Goal: Find specific page/section: Find specific page/section

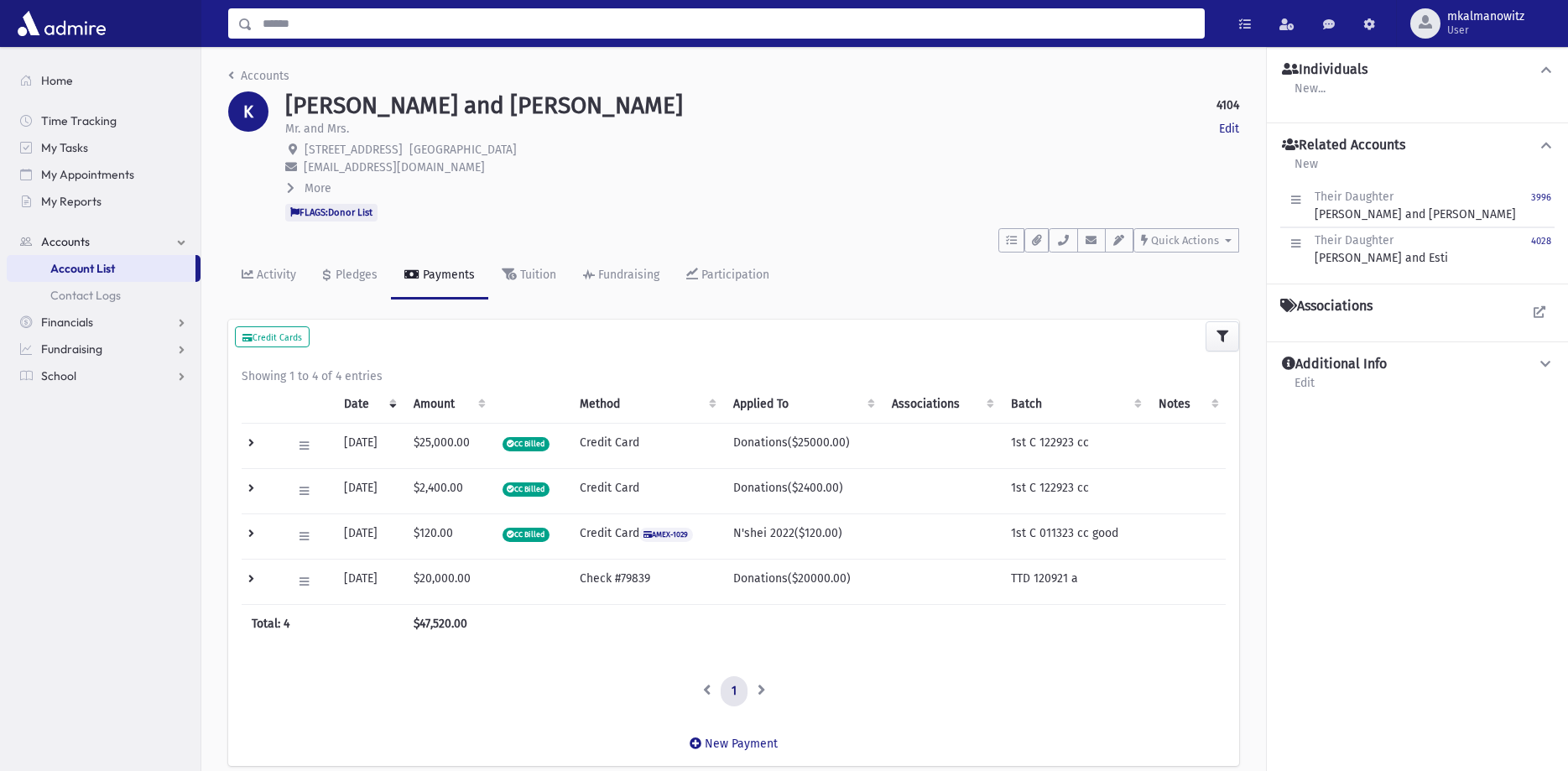
click at [426, 28] on input "Search" at bounding box center [727, 24] width 951 height 30
type input "**********"
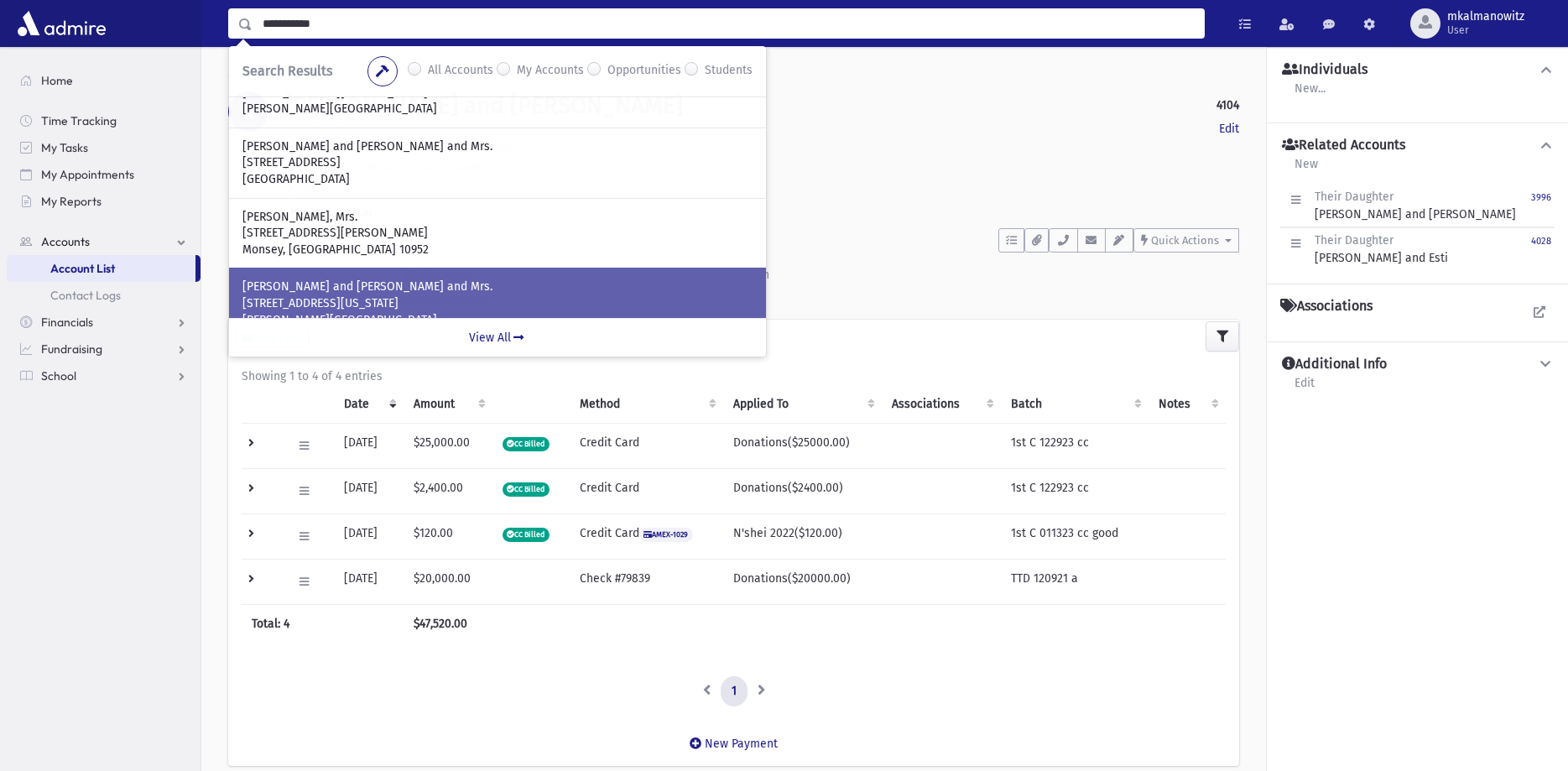
scroll to position [60, 0]
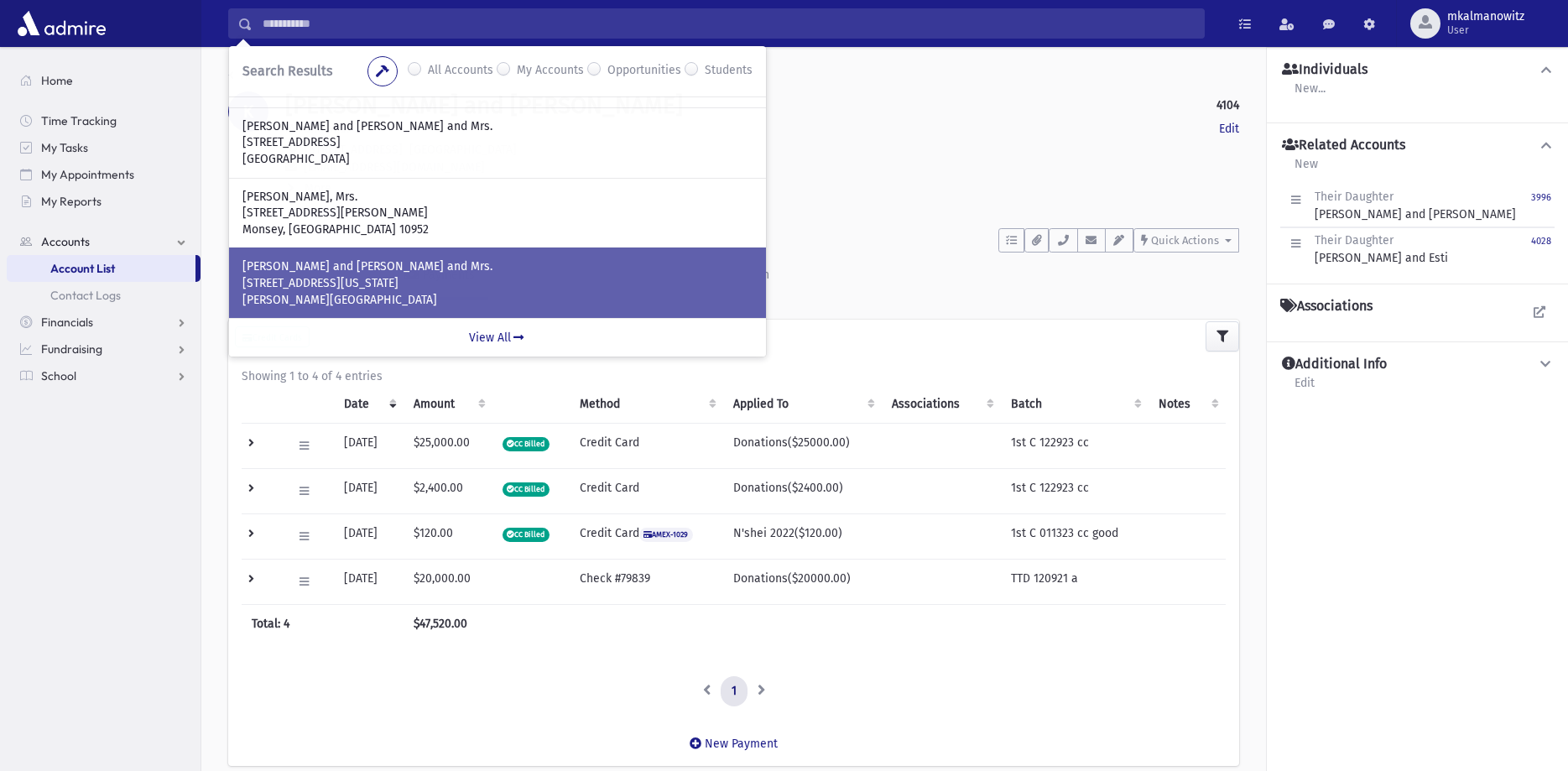
click at [425, 291] on p "5 Iowa Court" at bounding box center [497, 283] width 510 height 17
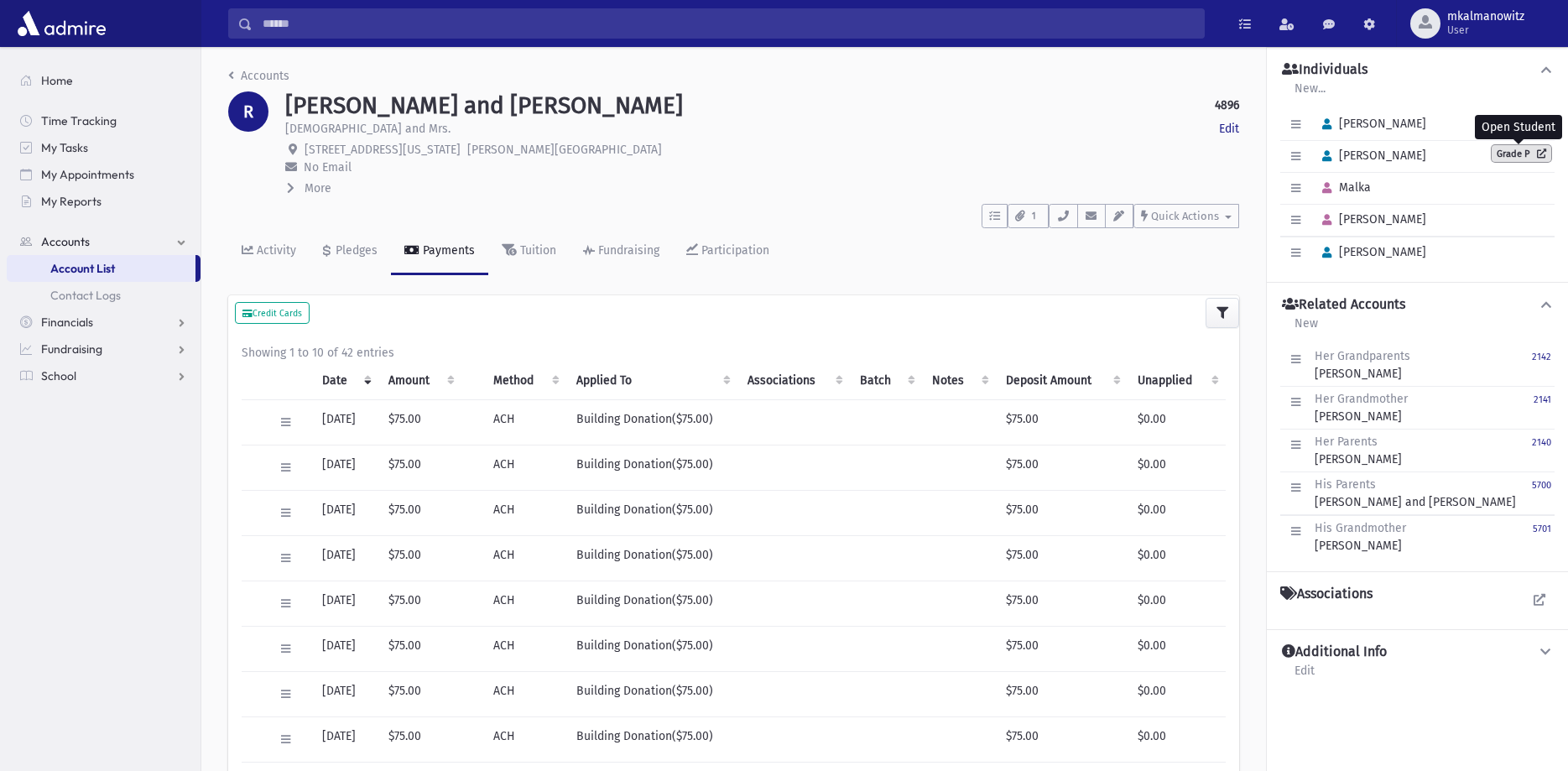
click at [1510, 155] on link "Grade P" at bounding box center [1521, 153] width 60 height 17
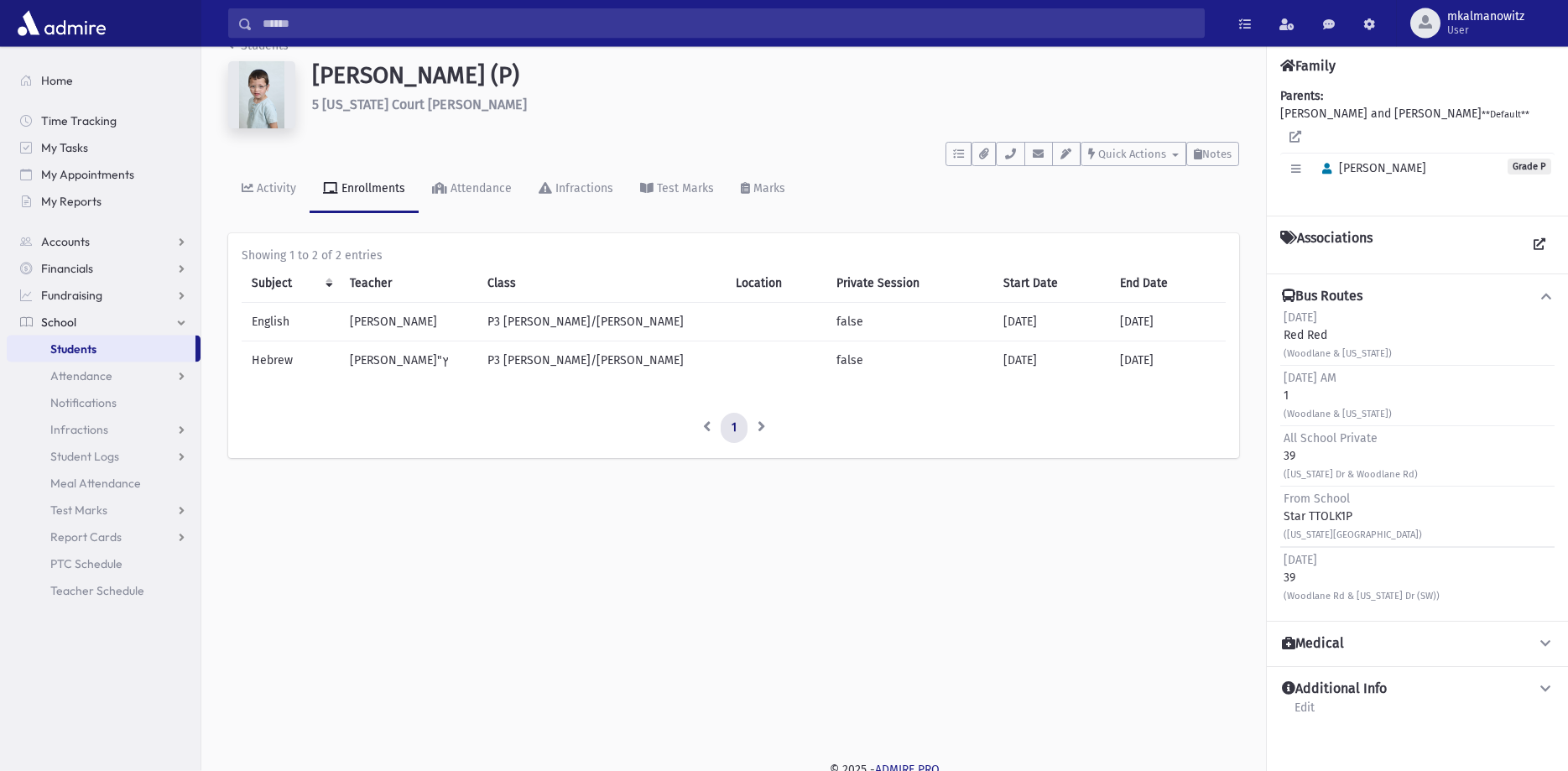
scroll to position [37, 0]
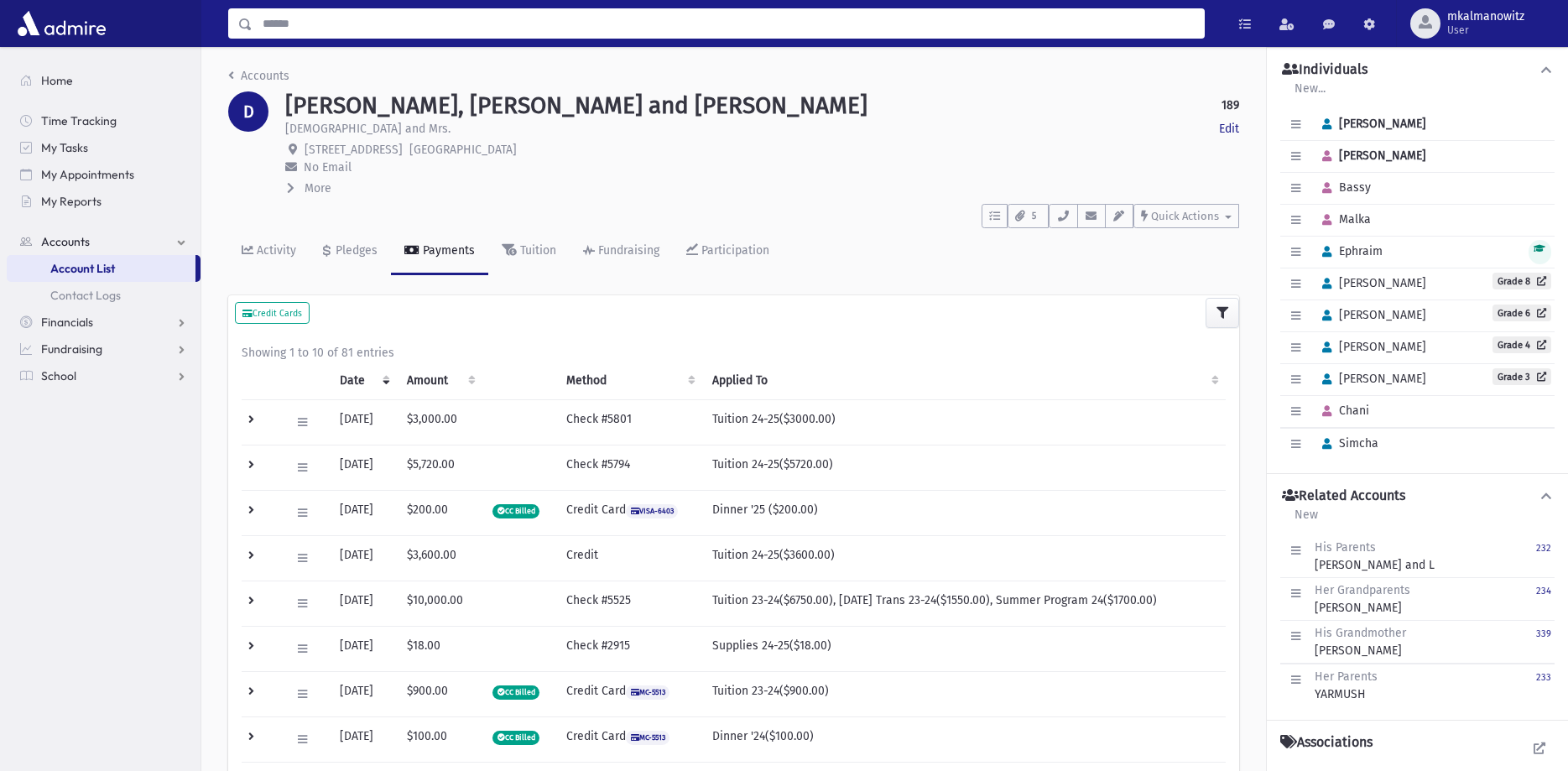
click at [543, 26] on input "Search" at bounding box center [727, 24] width 951 height 30
click at [578, 26] on input "Search" at bounding box center [727, 24] width 951 height 30
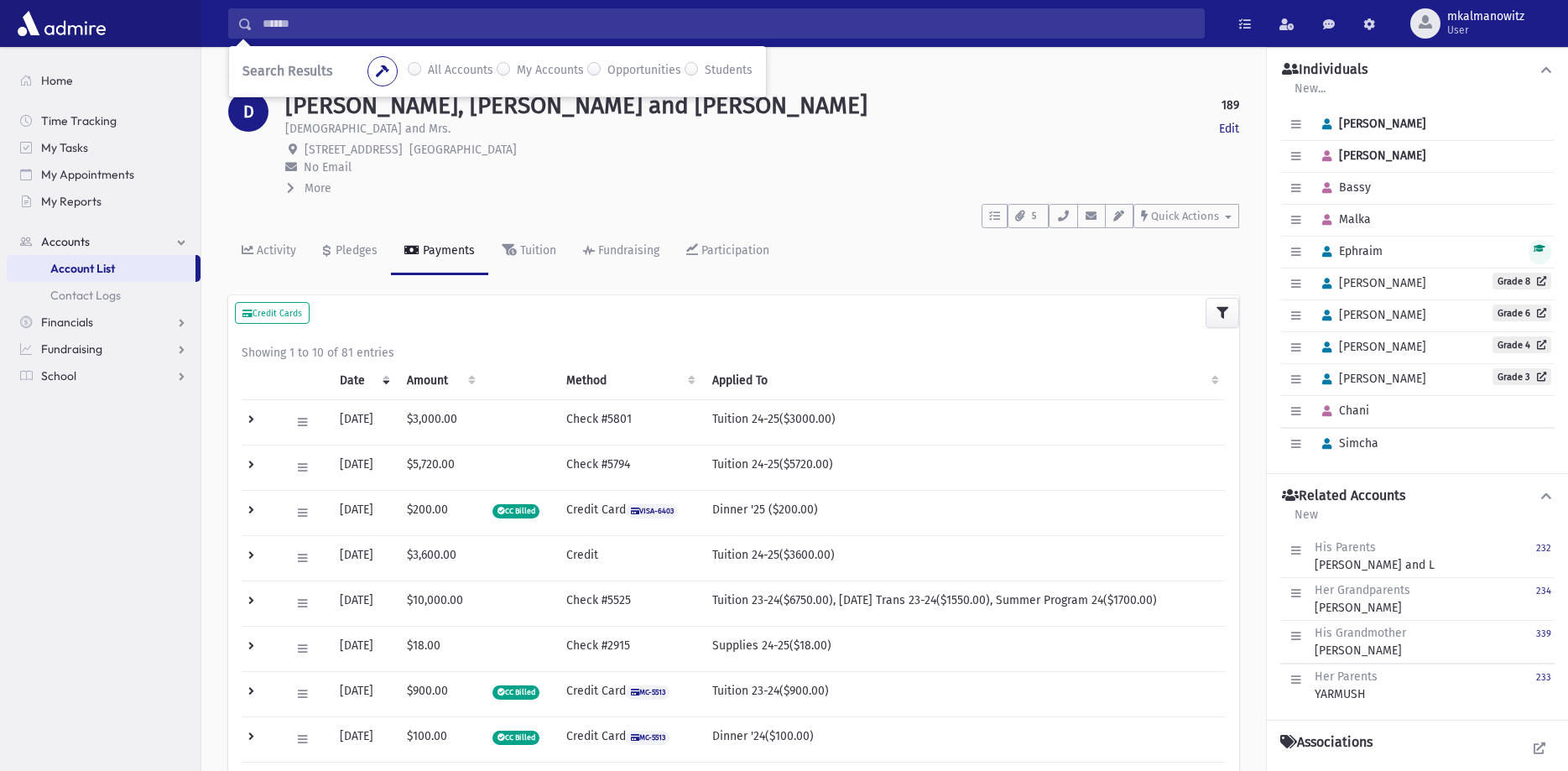
click at [786, 79] on div "Accounts" at bounding box center [733, 78] width 1011 height 25
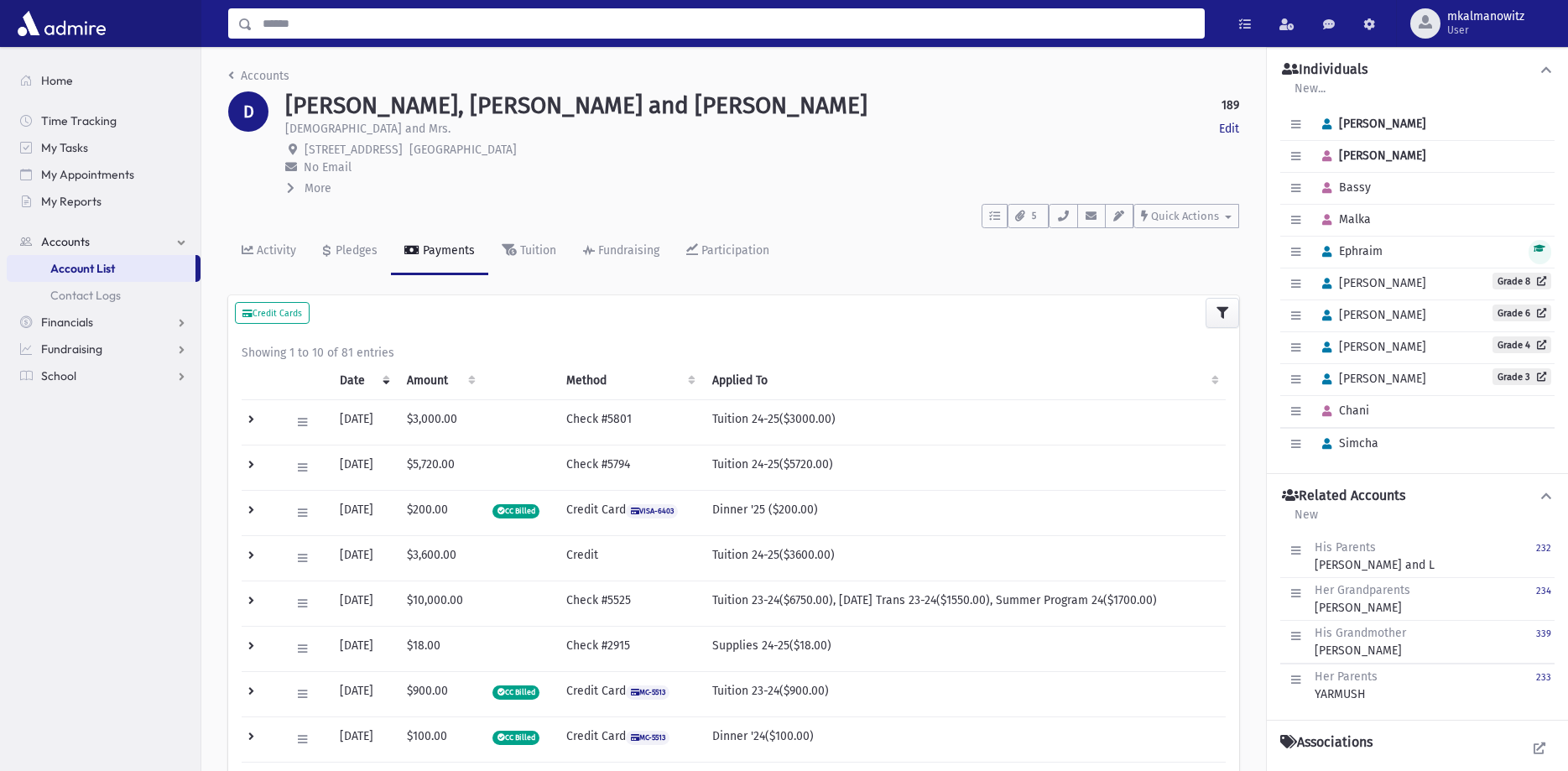
click at [295, 26] on input "Search" at bounding box center [727, 24] width 951 height 30
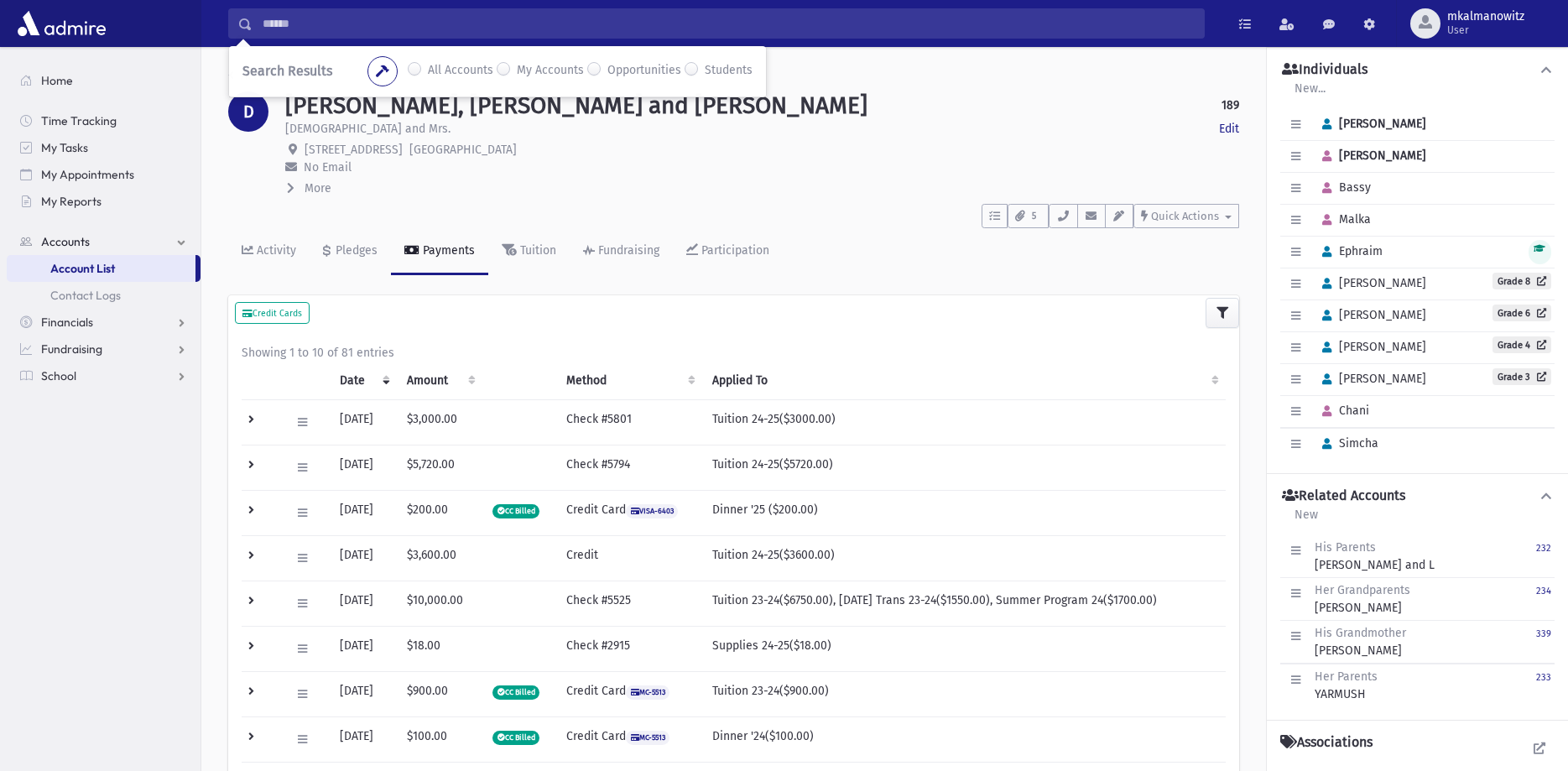
click at [584, 193] on div "More" at bounding box center [762, 188] width 954 height 19
click at [313, 189] on span "More" at bounding box center [317, 188] width 26 height 15
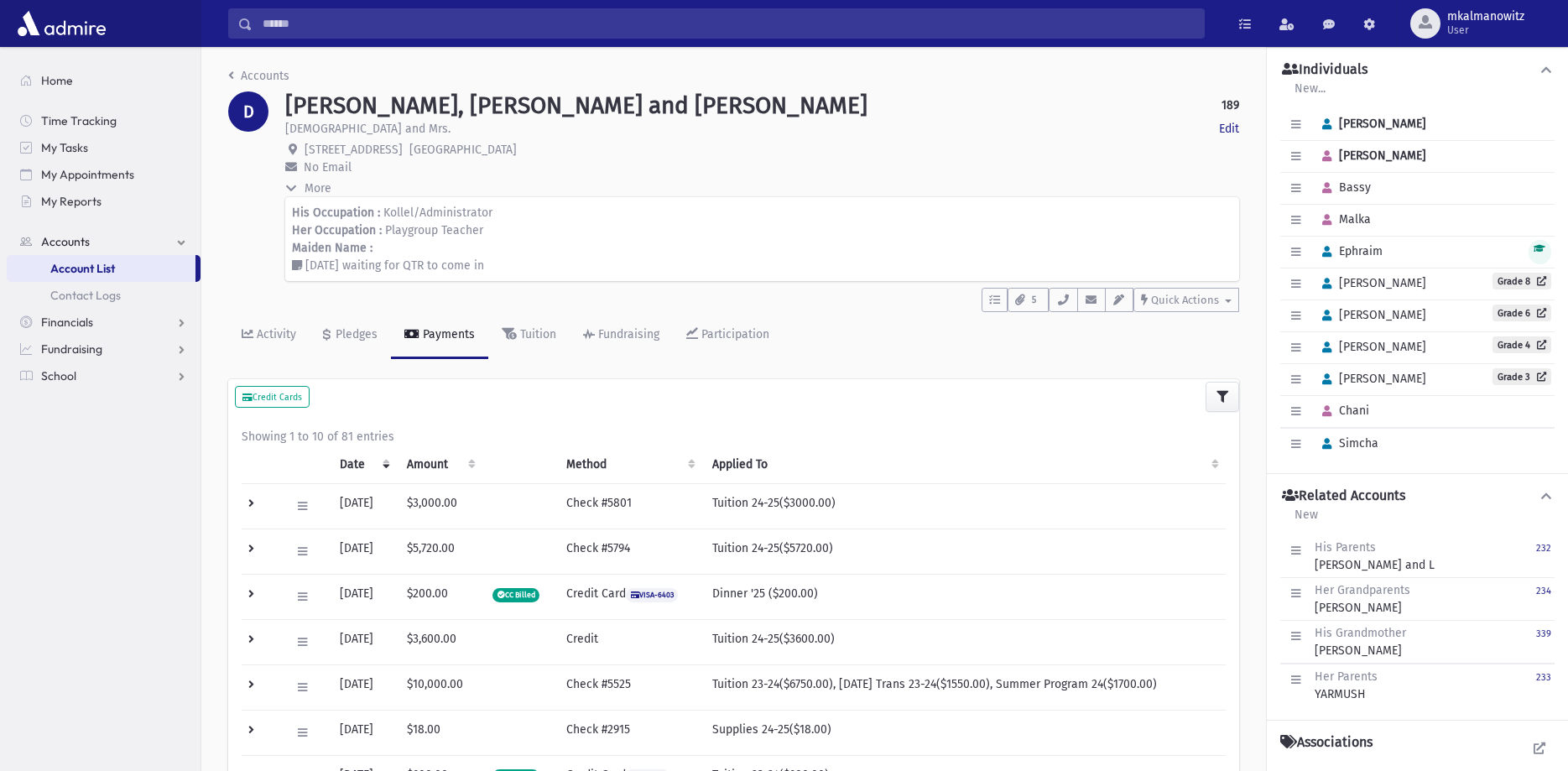
click at [307, 187] on span "More" at bounding box center [317, 188] width 26 height 15
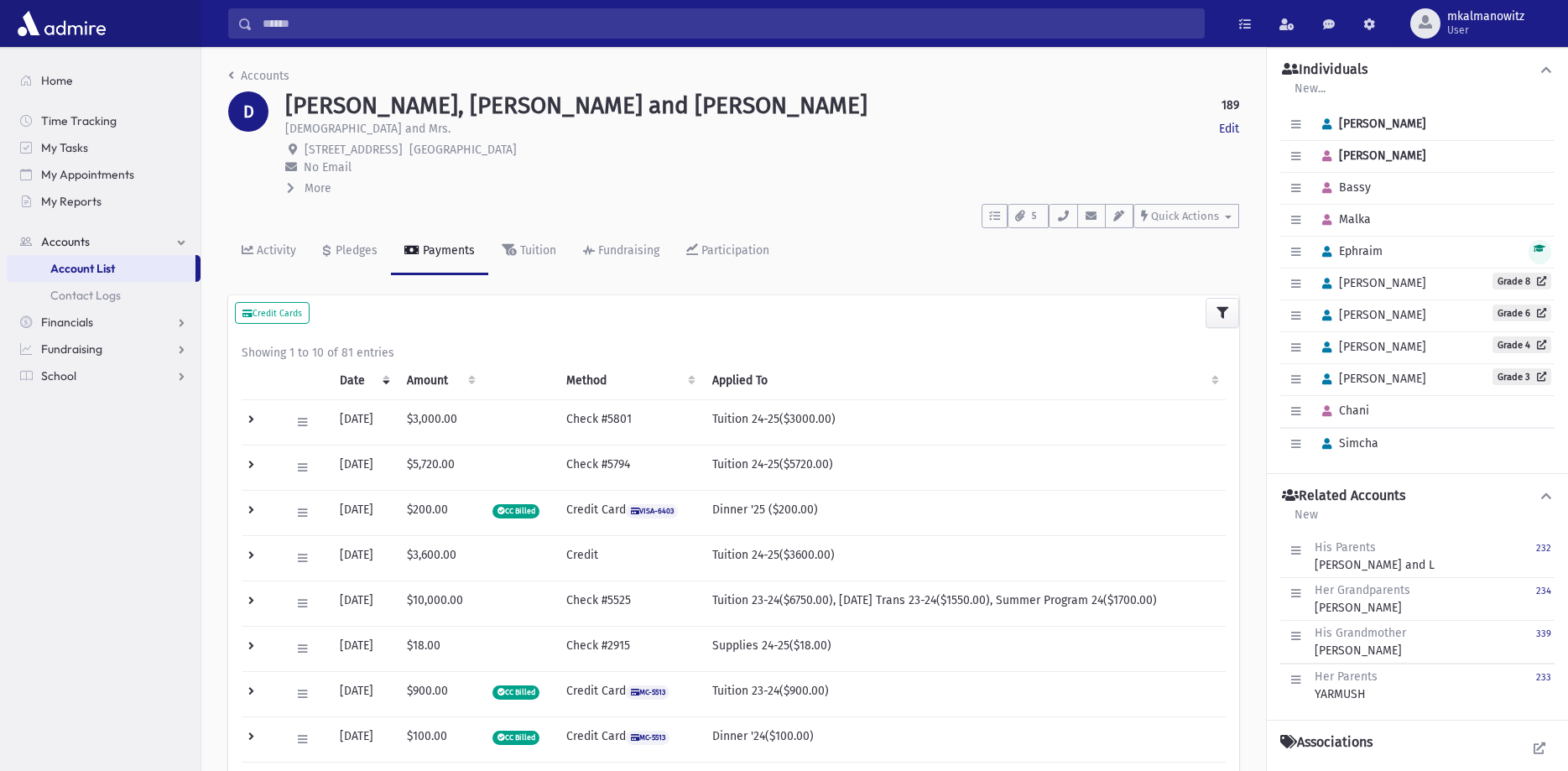
click at [394, 197] on div "More" at bounding box center [762, 188] width 954 height 19
click at [272, 255] on div "Activity" at bounding box center [275, 250] width 43 height 15
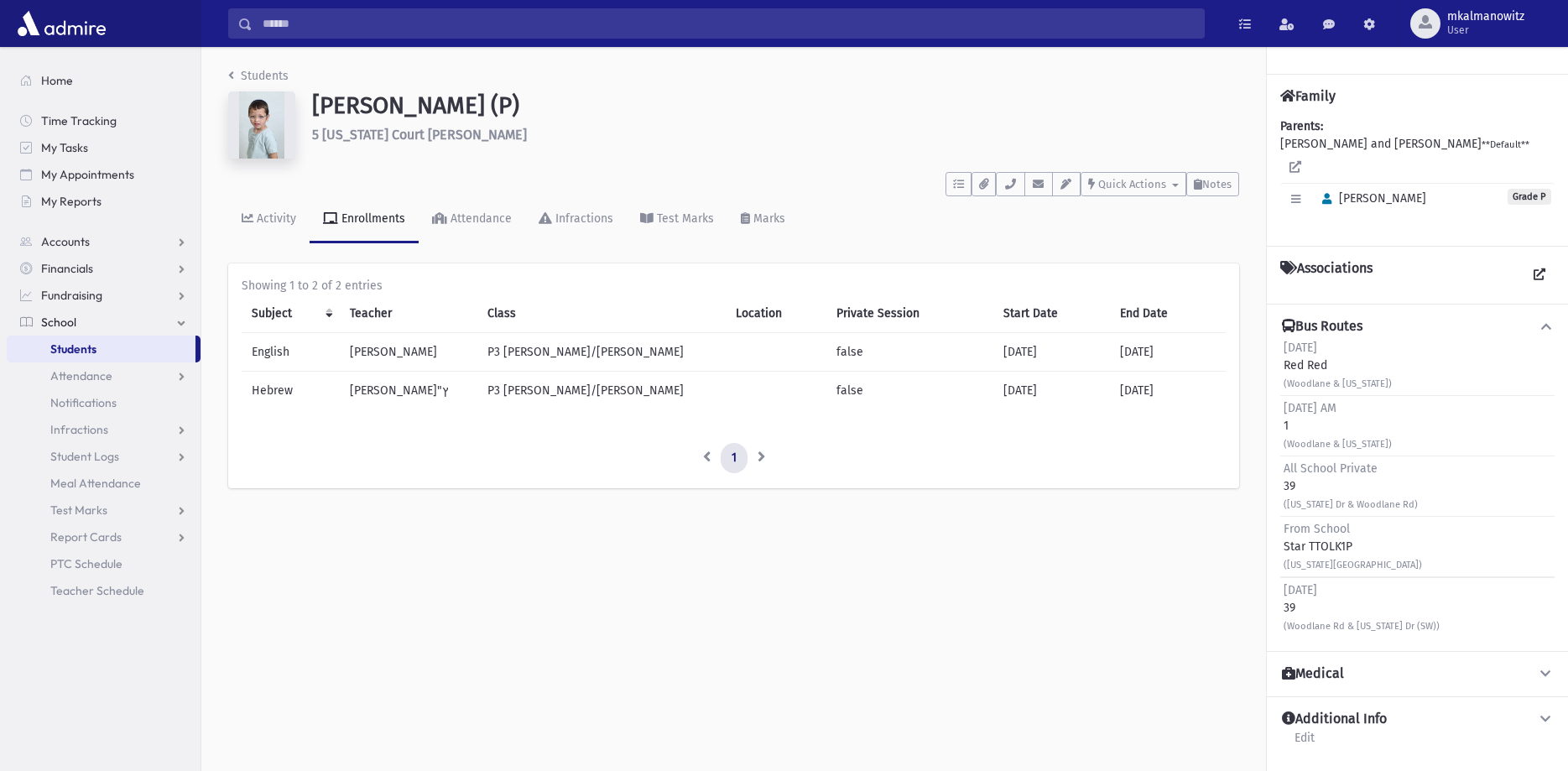
scroll to position [37, 0]
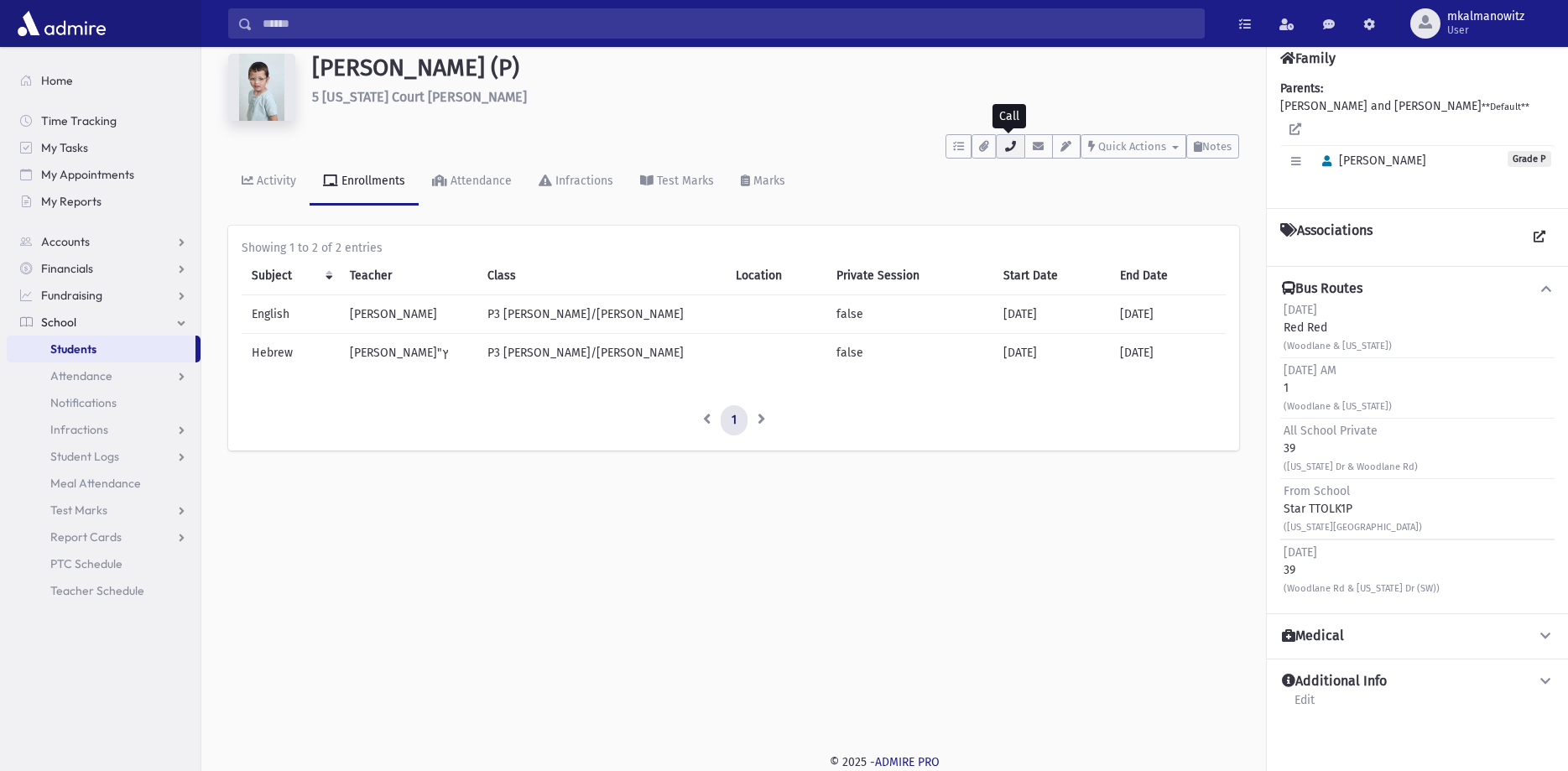
click at [1008, 146] on icon "button" at bounding box center [1010, 146] width 14 height 11
click at [861, 170] on div "Activity Enrollments Attendance Infractions Test Marks Marks" at bounding box center [733, 189] width 1011 height 61
click at [1010, 143] on icon "button" at bounding box center [1010, 146] width 14 height 11
click at [827, 554] on div "Students Rosenwasser, Dovi (P) 5 Iowa Court Jackson **** To Do's No open tasks …" at bounding box center [884, 371] width 1366 height 724
